Goal: Information Seeking & Learning: Learn about a topic

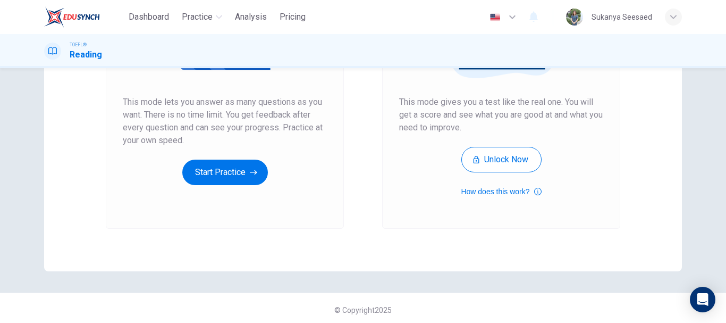
scroll to position [191, 0]
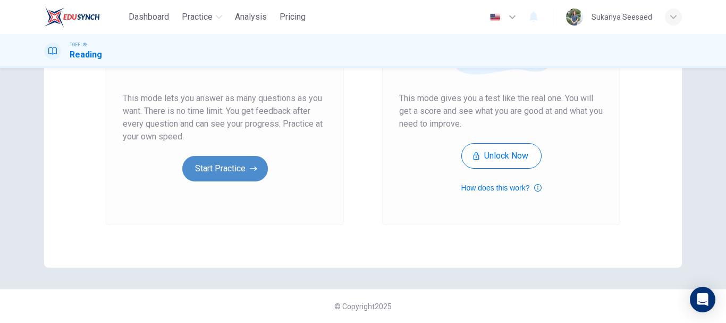
click at [221, 172] on button "Start Practice" at bounding box center [225, 169] width 86 height 26
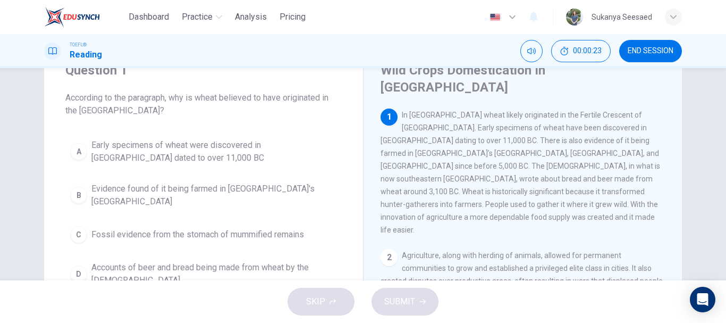
scroll to position [0, 0]
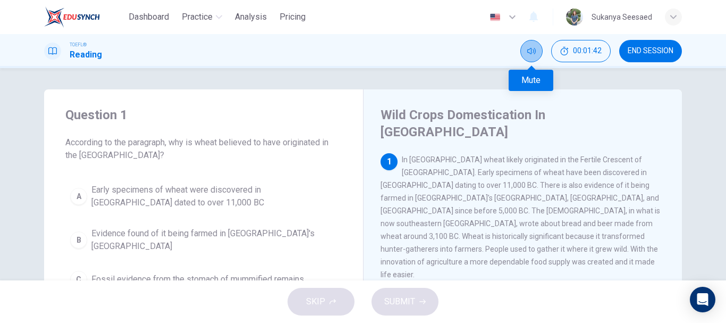
click at [535, 54] on icon "Mute" at bounding box center [531, 51] width 9 height 9
click at [535, 53] on icon "Unmute" at bounding box center [531, 51] width 9 height 9
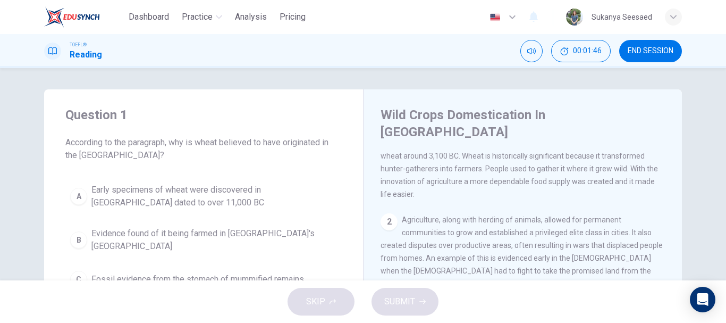
scroll to position [210, 0]
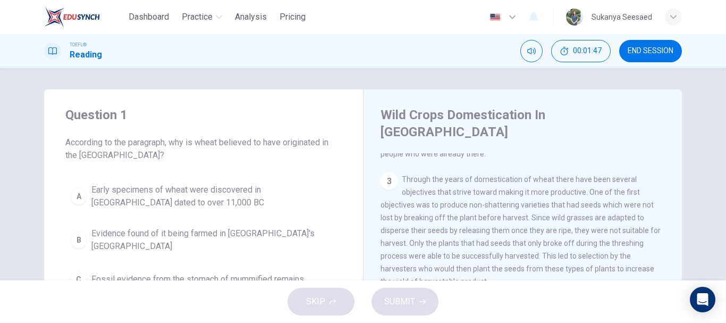
click at [77, 234] on div "B" at bounding box center [78, 239] width 17 height 17
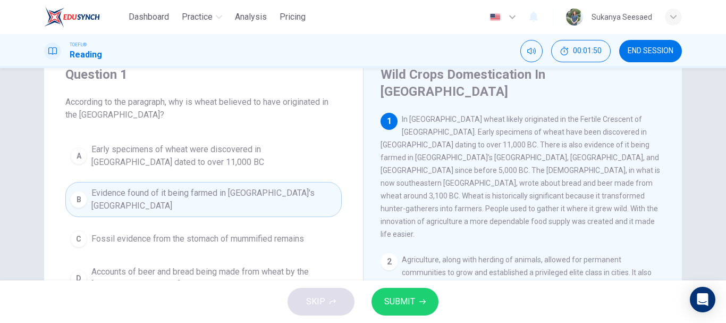
scroll to position [0, 0]
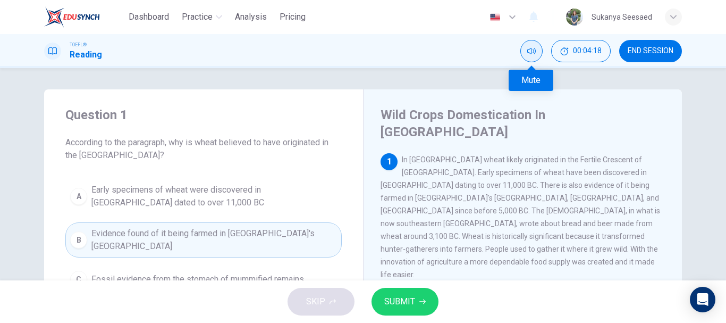
click at [533, 50] on icon "Mute" at bounding box center [531, 51] width 9 height 9
click at [533, 50] on icon "Unmute" at bounding box center [531, 51] width 9 height 9
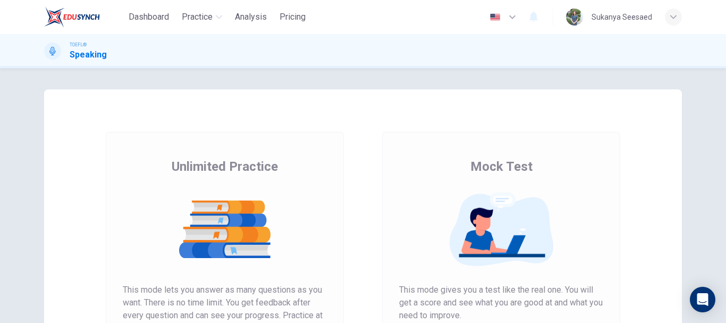
scroll to position [106, 0]
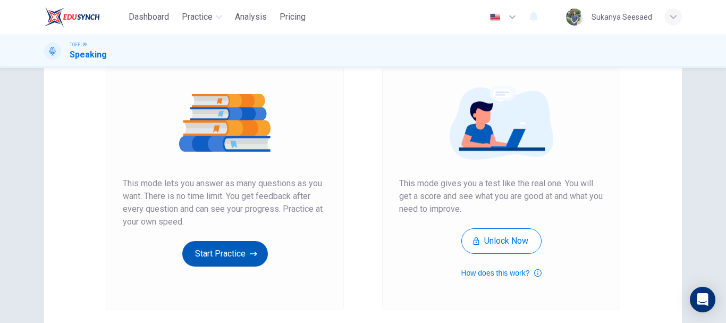
click at [242, 256] on button "Start Practice" at bounding box center [225, 254] width 86 height 26
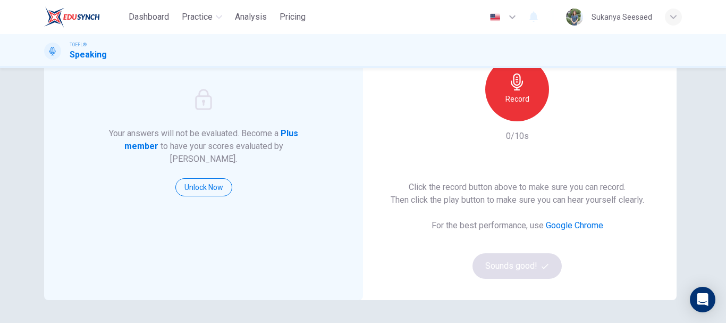
scroll to position [53, 0]
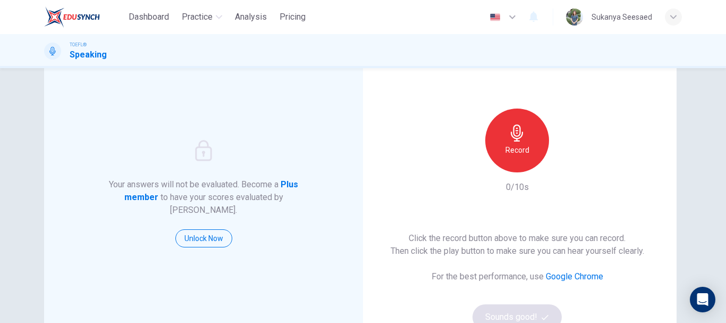
click at [517, 140] on icon "button" at bounding box center [517, 132] width 17 height 17
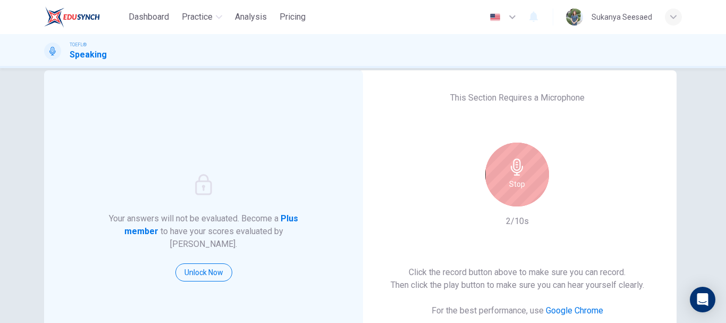
scroll to position [0, 0]
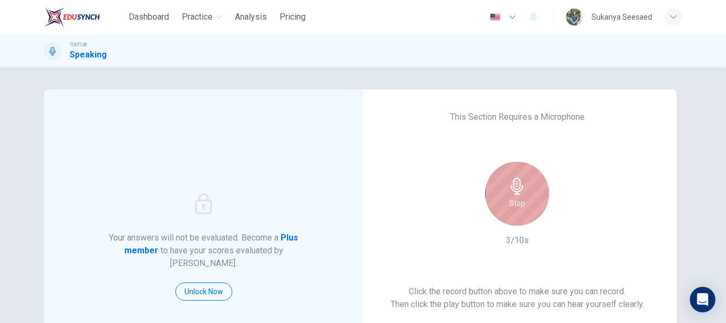
click at [511, 190] on icon "button" at bounding box center [517, 186] width 12 height 17
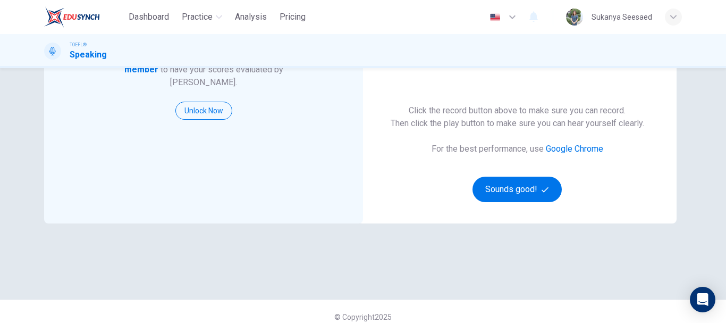
scroll to position [191, 0]
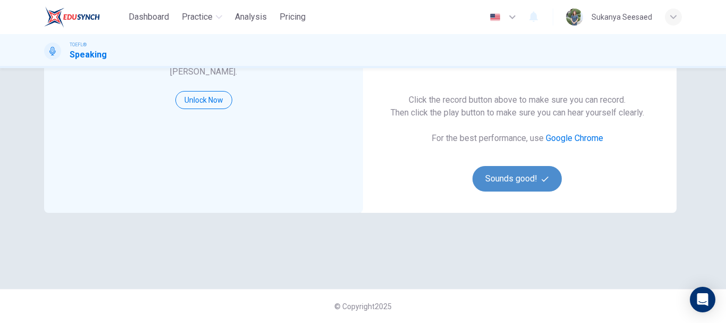
click at [520, 182] on button "Sounds good!" at bounding box center [517, 179] width 89 height 26
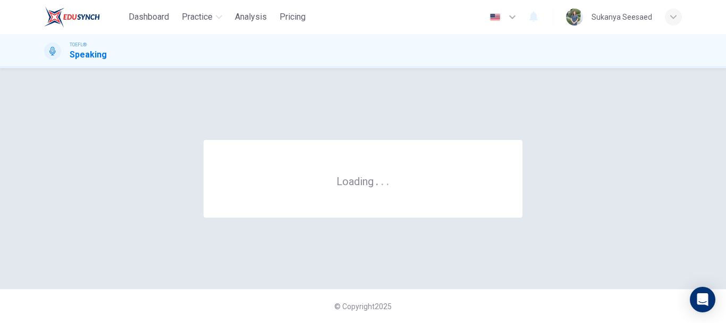
scroll to position [0, 0]
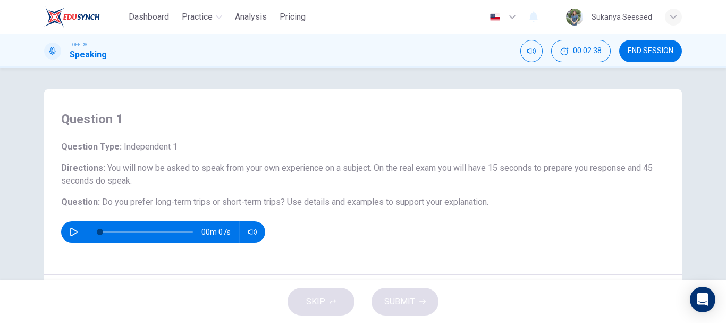
click at [2, 176] on div "Question 1 Question Type : Independent 1 Directions : You will now be asked to …" at bounding box center [363, 174] width 726 height 212
click at [12, 203] on div "Question 1 Question Type : Independent 1 Directions : You will now be asked to …" at bounding box center [363, 174] width 726 height 212
click at [70, 234] on icon "button" at bounding box center [74, 232] width 9 height 9
click at [70, 230] on icon "button" at bounding box center [74, 232] width 9 height 9
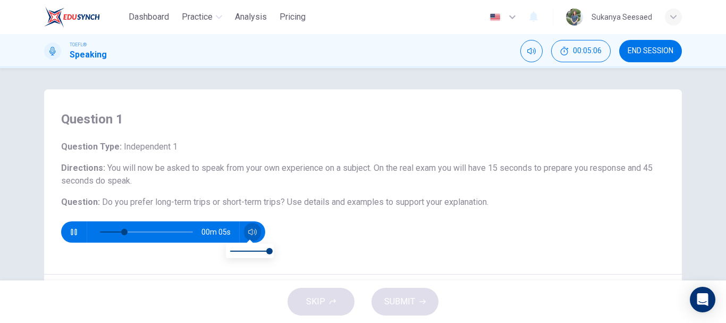
click at [251, 230] on icon "button" at bounding box center [252, 232] width 9 height 6
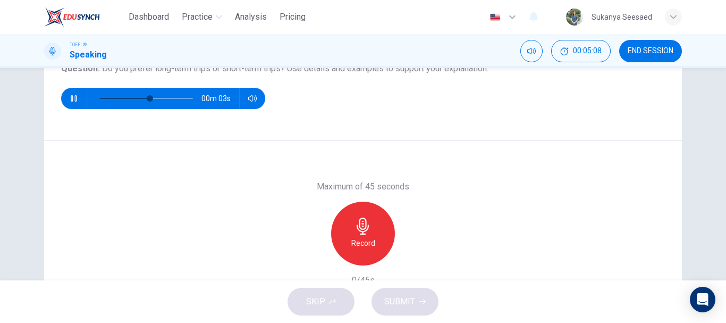
scroll to position [159, 0]
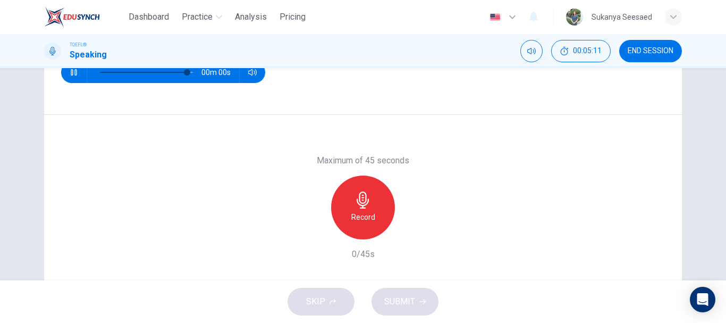
type input "0"
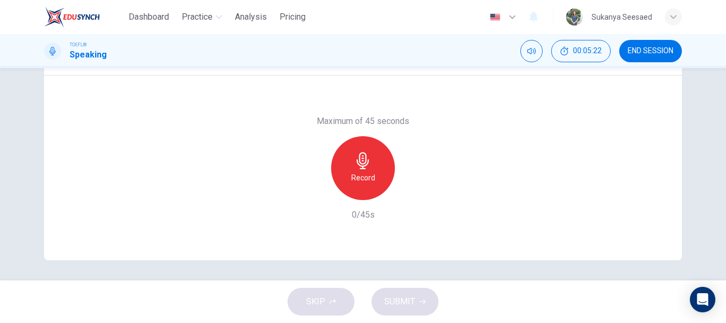
scroll to position [200, 0]
click at [373, 175] on div "Record" at bounding box center [363, 167] width 64 height 64
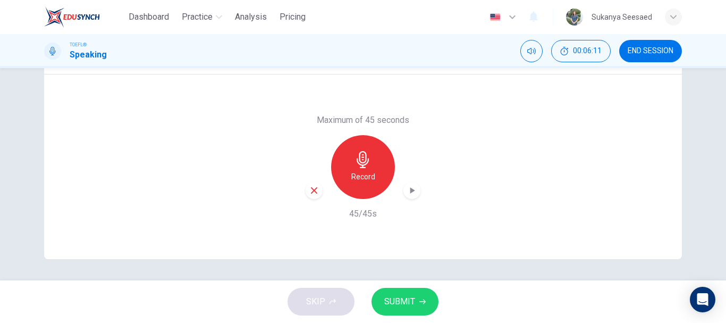
click at [406, 301] on span "SUBMIT" at bounding box center [399, 301] width 31 height 15
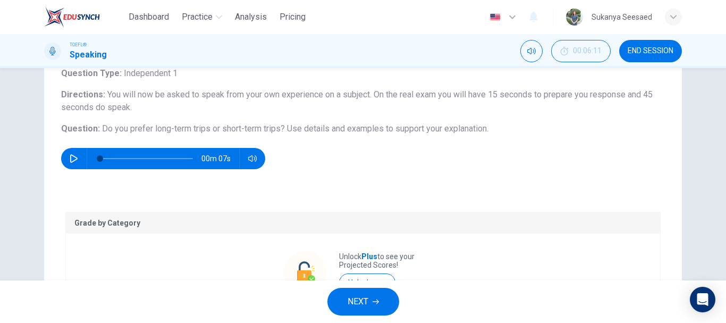
scroll to position [0, 0]
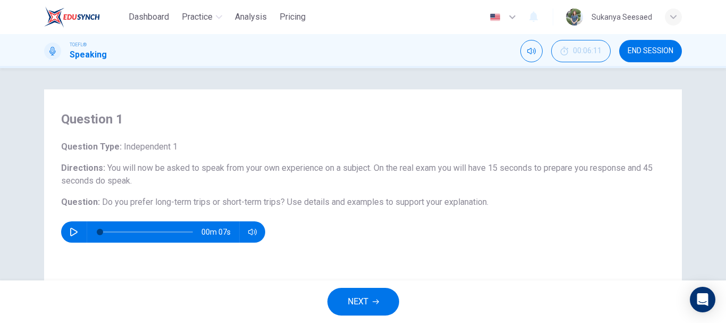
click at [0, 188] on div "Question 1 Question Type : Independent 1 Directions : You will now be asked to …" at bounding box center [363, 174] width 726 height 212
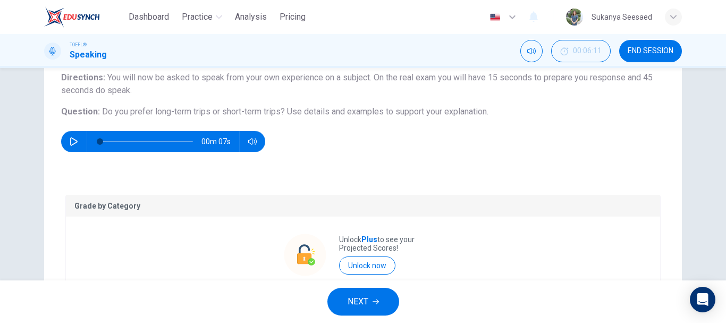
scroll to position [233, 0]
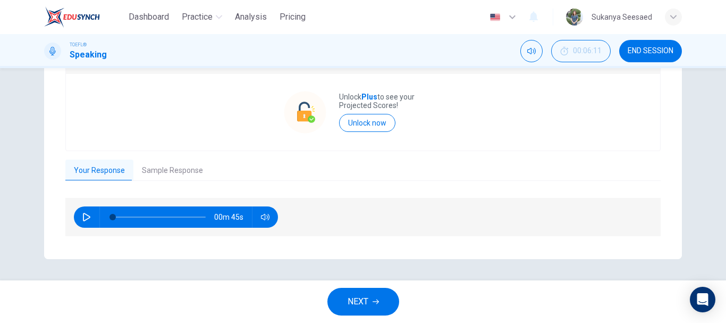
click at [85, 215] on icon "button" at bounding box center [86, 217] width 7 height 9
type input "9"
click at [354, 302] on span "NEXT" at bounding box center [358, 301] width 21 height 15
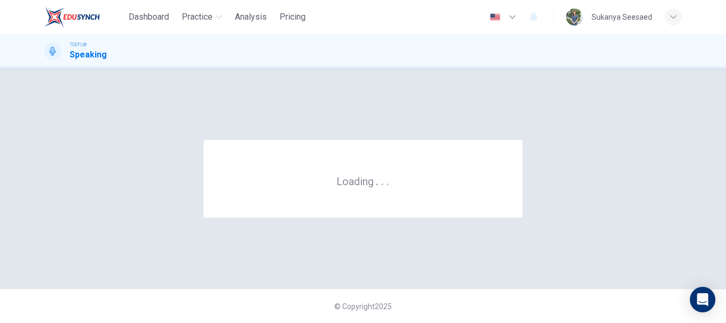
scroll to position [0, 0]
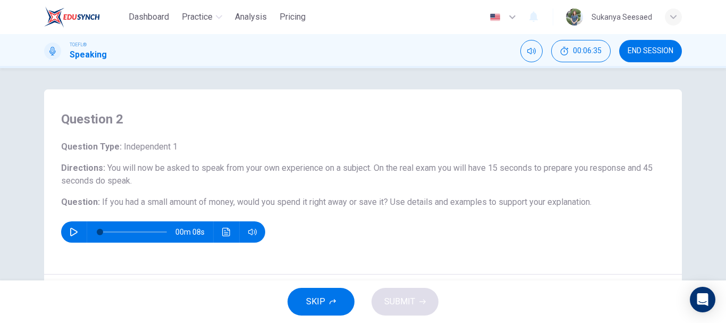
click at [1, 186] on div "Question 2 Question Type : Independent 1 Directions : You will now be asked to …" at bounding box center [363, 174] width 726 height 212
click at [0, 176] on div "Question 2 Question Type : Independent 1 Directions : You will now be asked to …" at bounding box center [363, 174] width 726 height 212
click at [9, 174] on div "Question 2 Question Type : Independent 1 Directions : You will now be asked to …" at bounding box center [363, 174] width 726 height 212
